Goal: Use online tool/utility

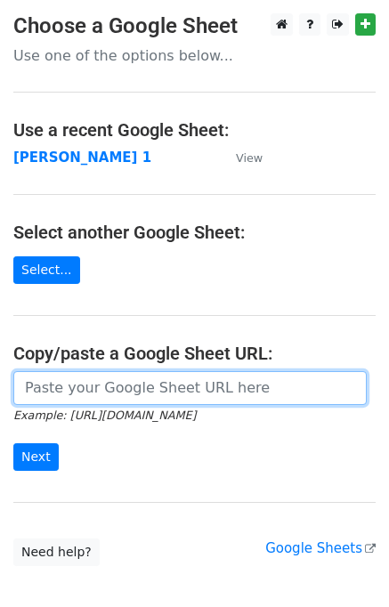
drag, startPoint x: 70, startPoint y: 380, endPoint x: 65, endPoint y: 415, distance: 35.1
click at [70, 381] on input "url" at bounding box center [190, 388] width 354 height 34
paste input "https://docs.google.com/spreadsheets/d/16OPJ7wuj5LexxCDUj05BXFBcqVHdRQQEpm-dQTi…"
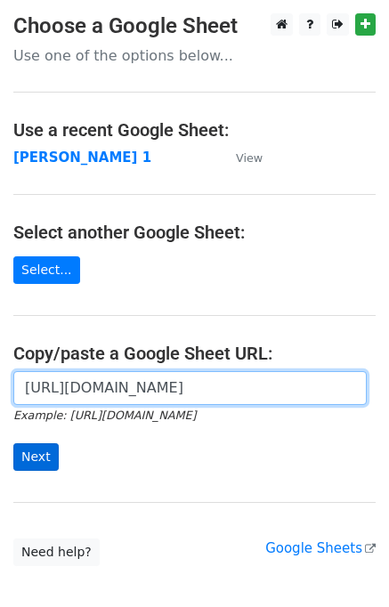
type input "https://docs.google.com/spreadsheets/d/16OPJ7wuj5LexxCDUj05BXFBcqVHdRQQEpm-dQTi…"
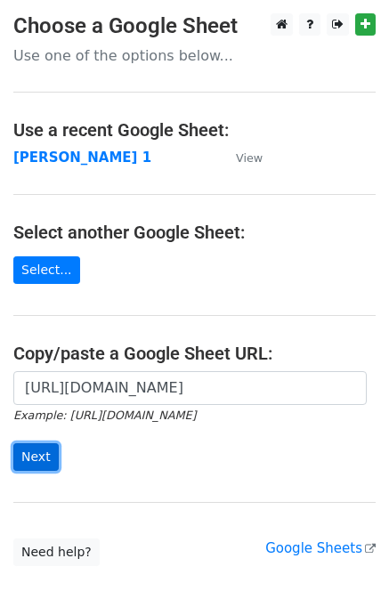
scroll to position [0, 0]
click at [46, 460] on input "Next" at bounding box center [35, 458] width 45 height 28
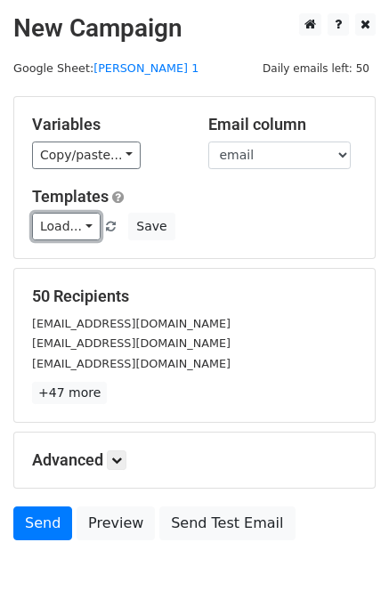
drag, startPoint x: 69, startPoint y: 237, endPoint x: 80, endPoint y: 260, distance: 25.9
click at [69, 240] on link "Load..." at bounding box center [66, 227] width 69 height 28
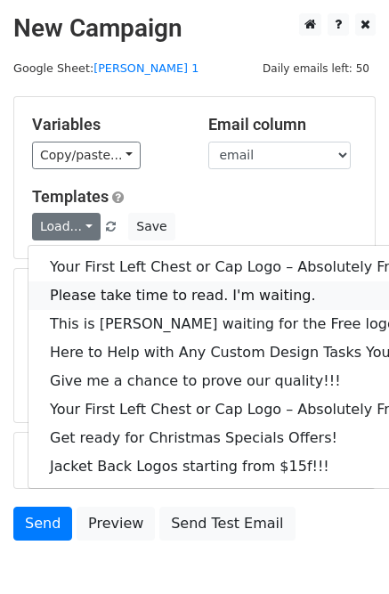
click at [83, 285] on link "Please take time to read. I'm waiting." at bounding box center [241, 295] width 425 height 29
